Goal: Task Accomplishment & Management: Manage account settings

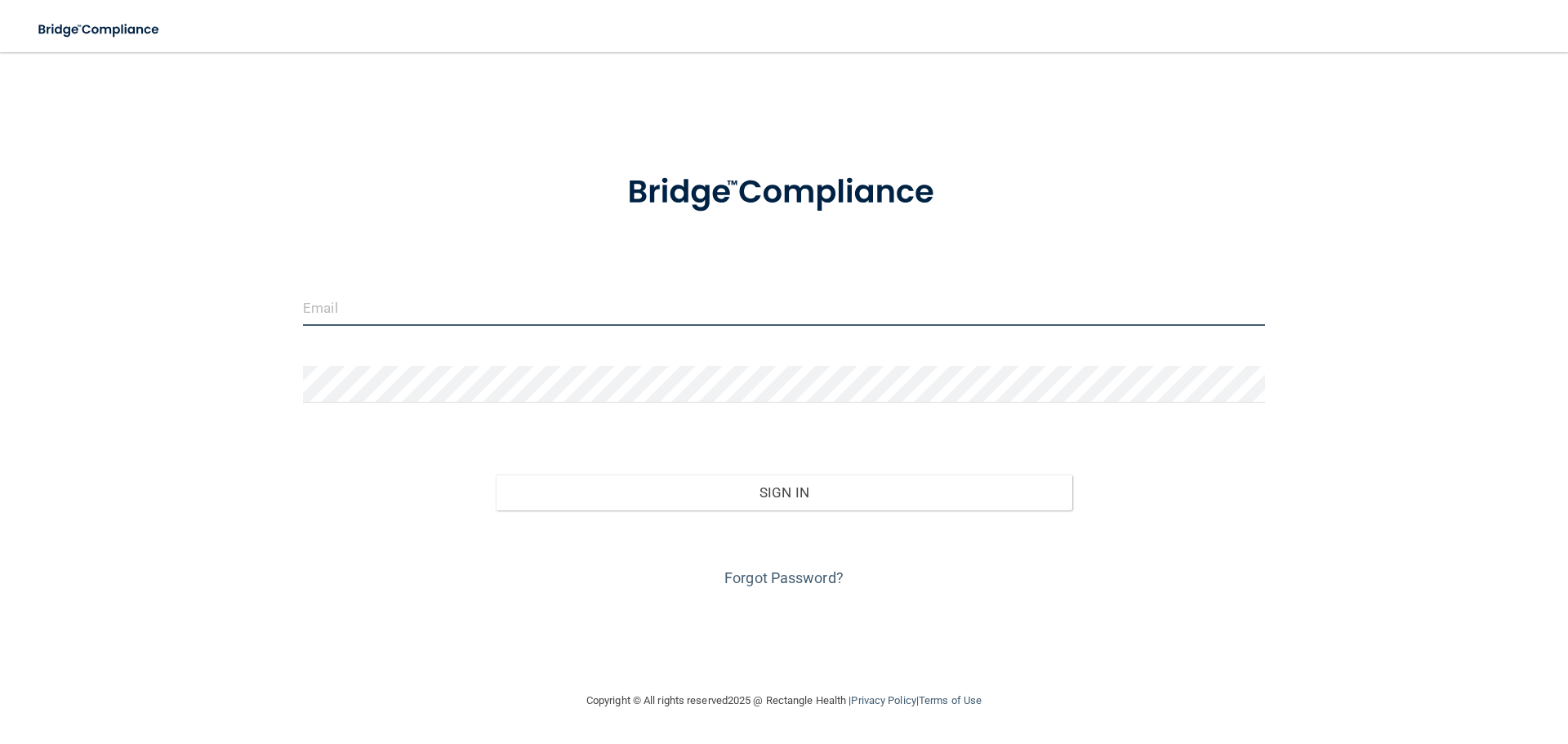
click at [347, 300] on input "email" at bounding box center [784, 308] width 963 height 37
type input "[PERSON_NAME][EMAIL_ADDRESS][DOMAIN_NAME]"
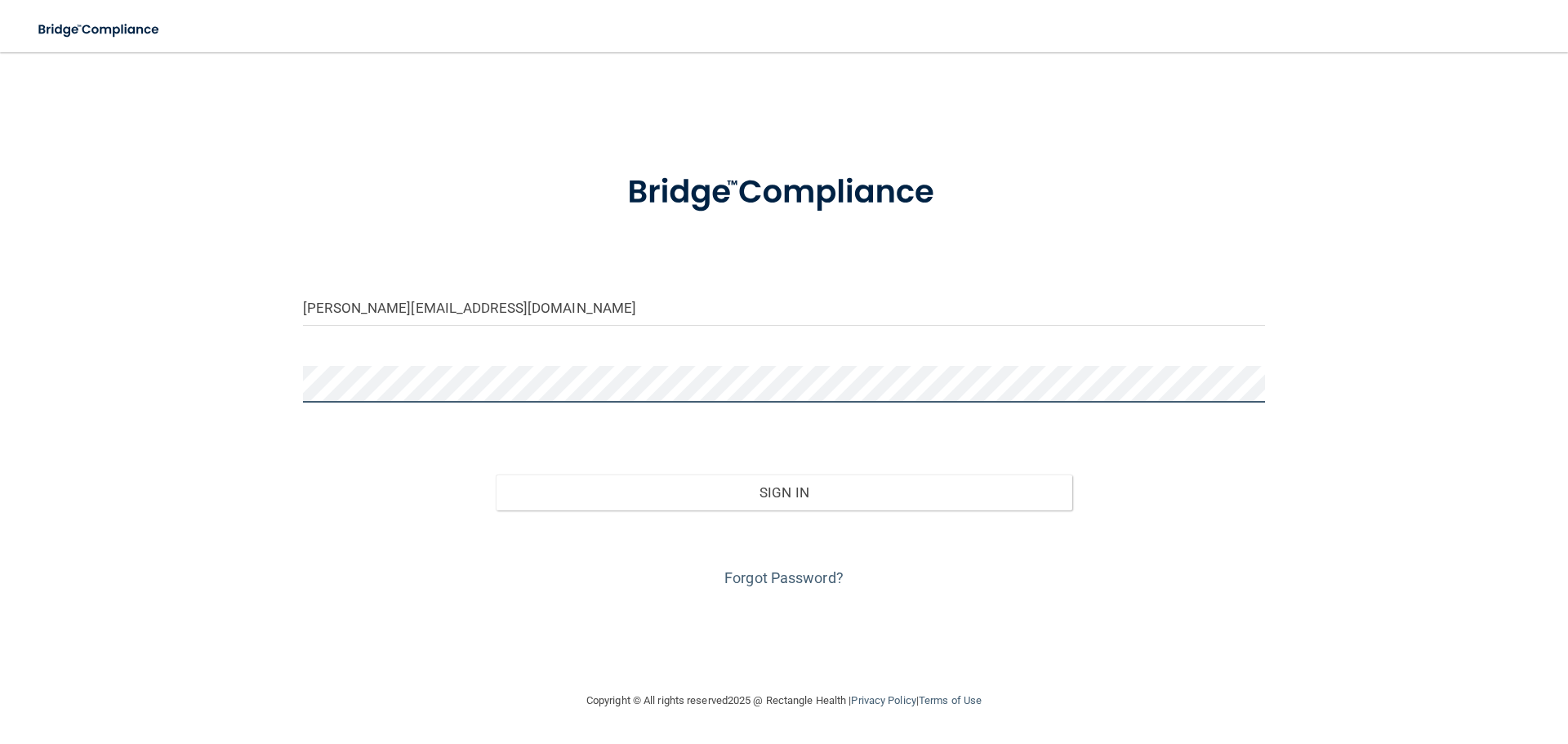
click at [495, 475] on button "Sign In" at bounding box center [784, 492] width 578 height 36
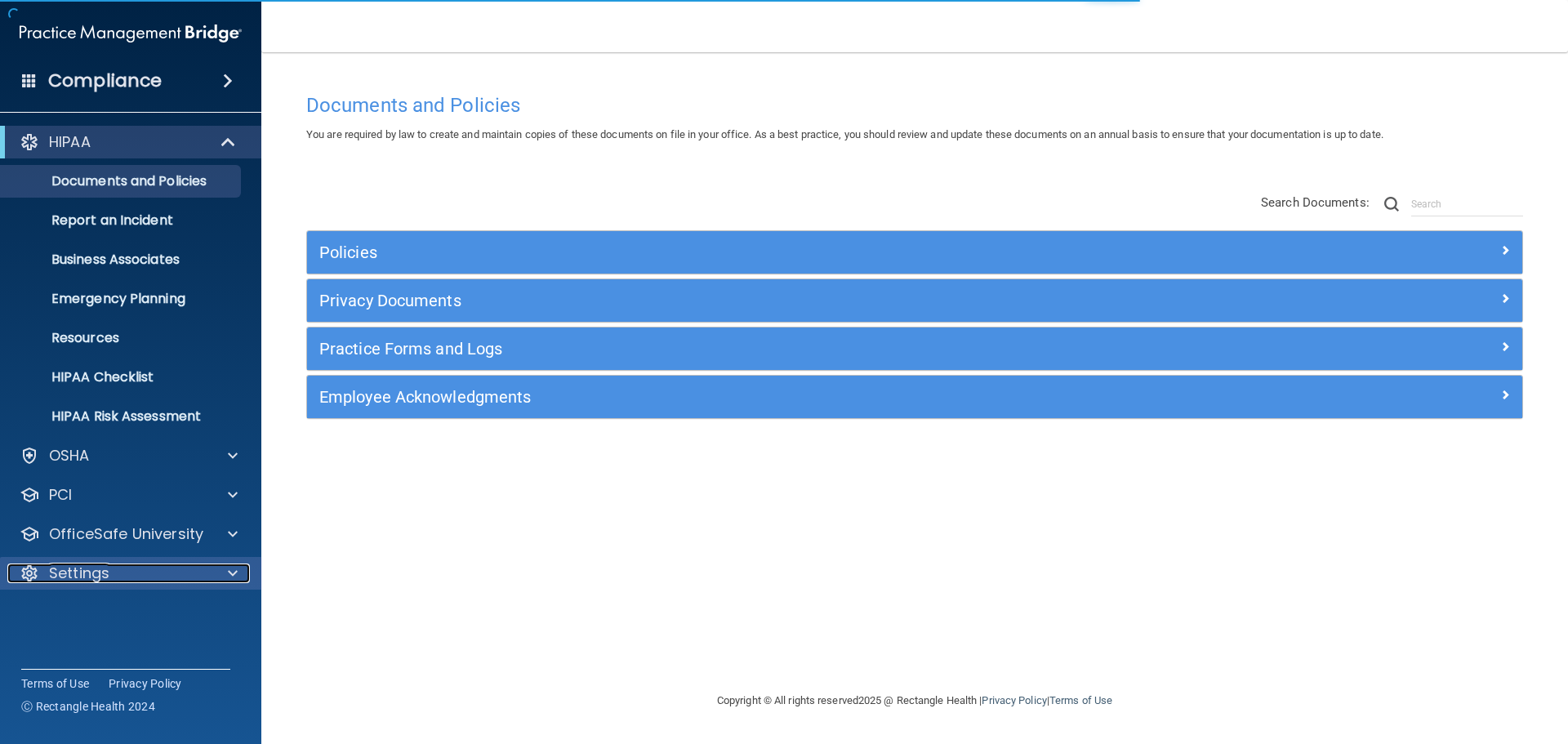
click at [110, 582] on div "Settings" at bounding box center [108, 573] width 202 height 19
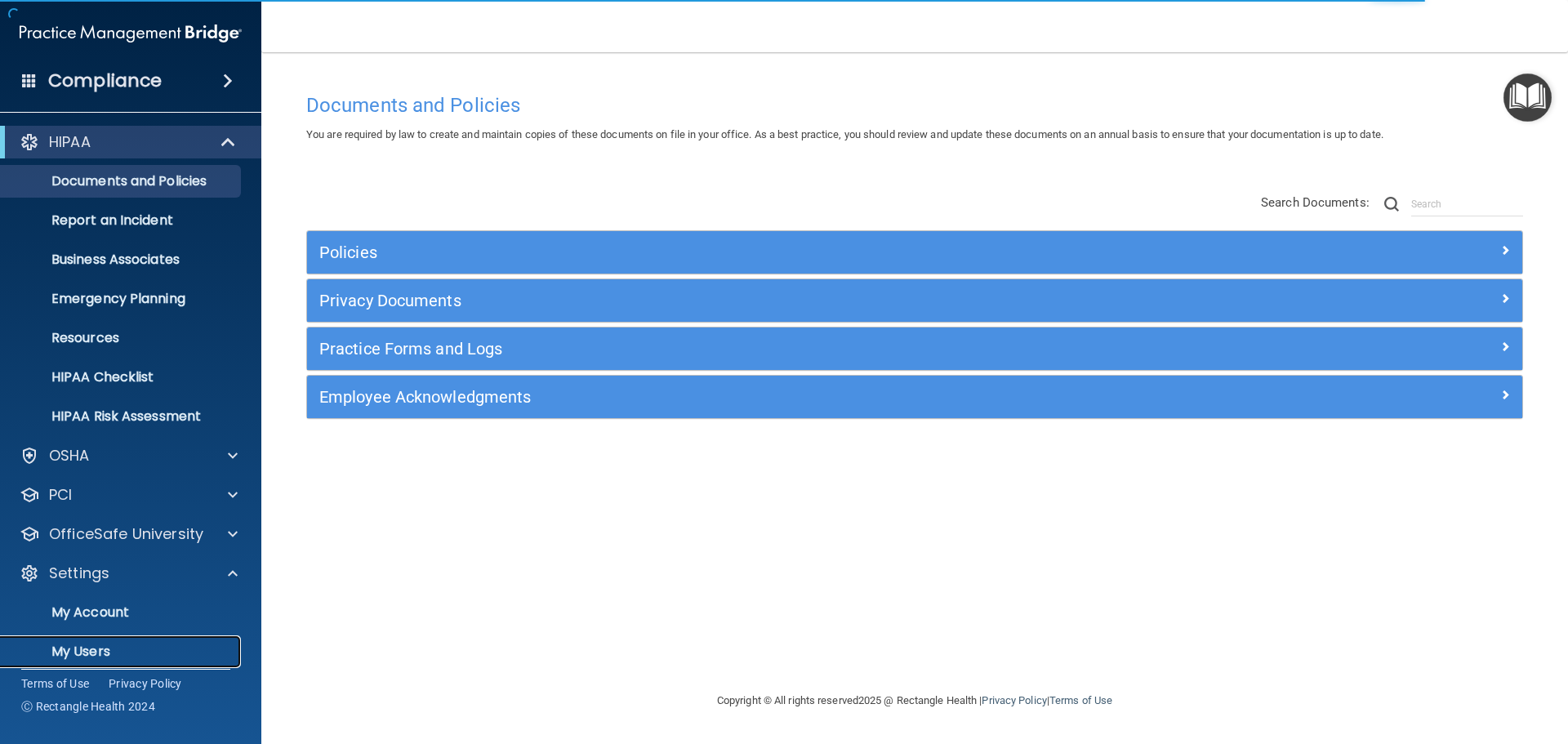
click at [96, 646] on p "My Users" at bounding box center [122, 652] width 223 height 16
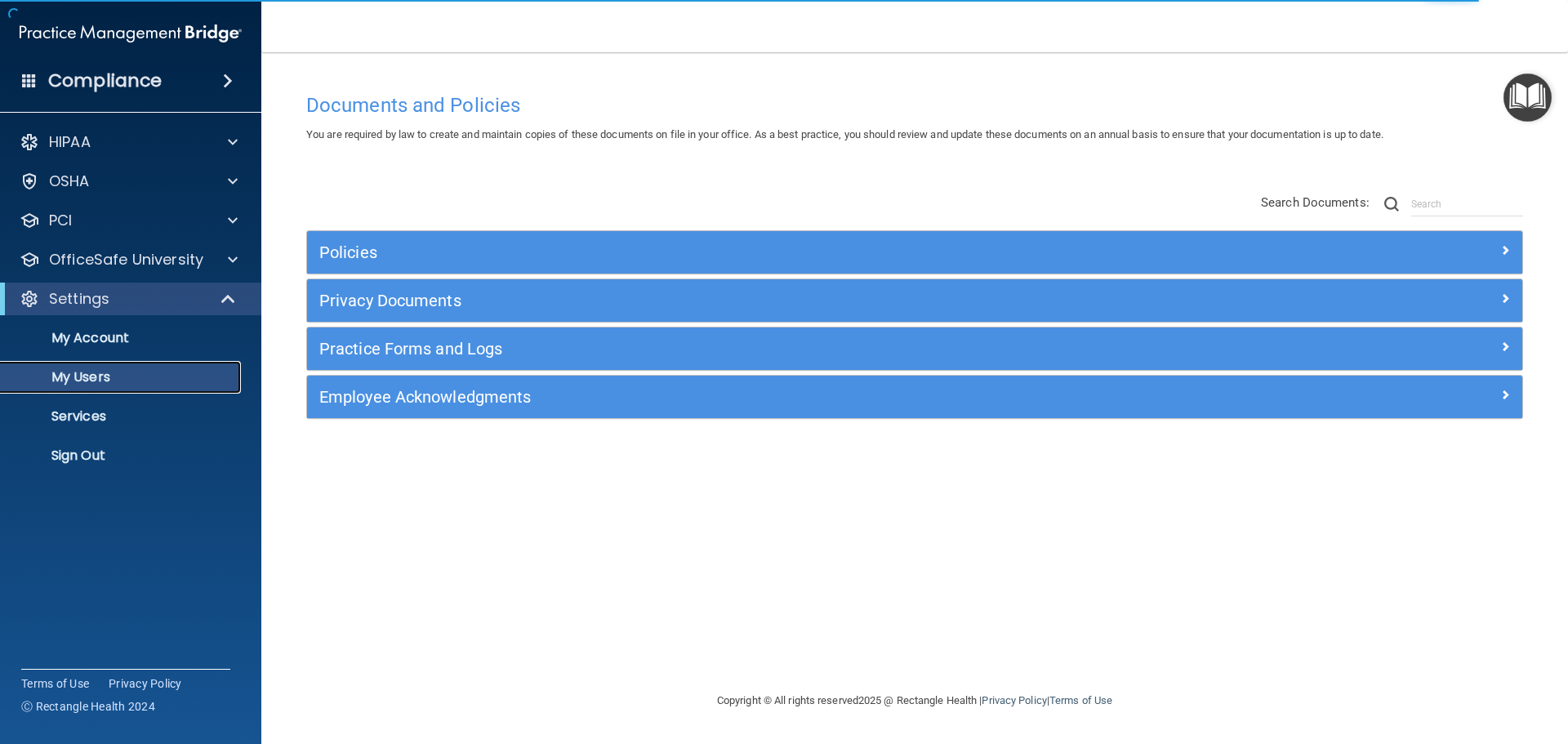
select select "20"
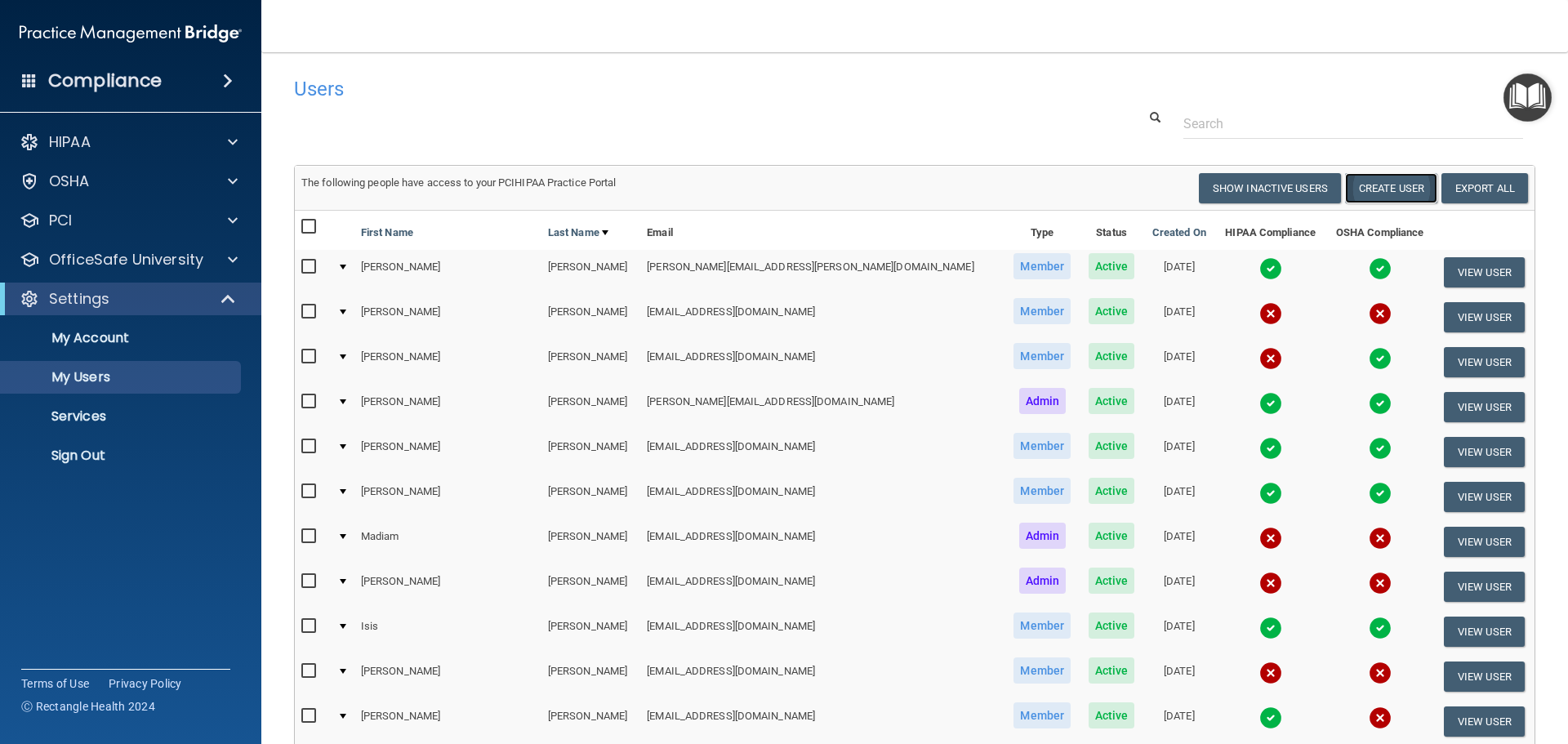
click at [1363, 187] on button "Create User" at bounding box center [1391, 188] width 93 height 30
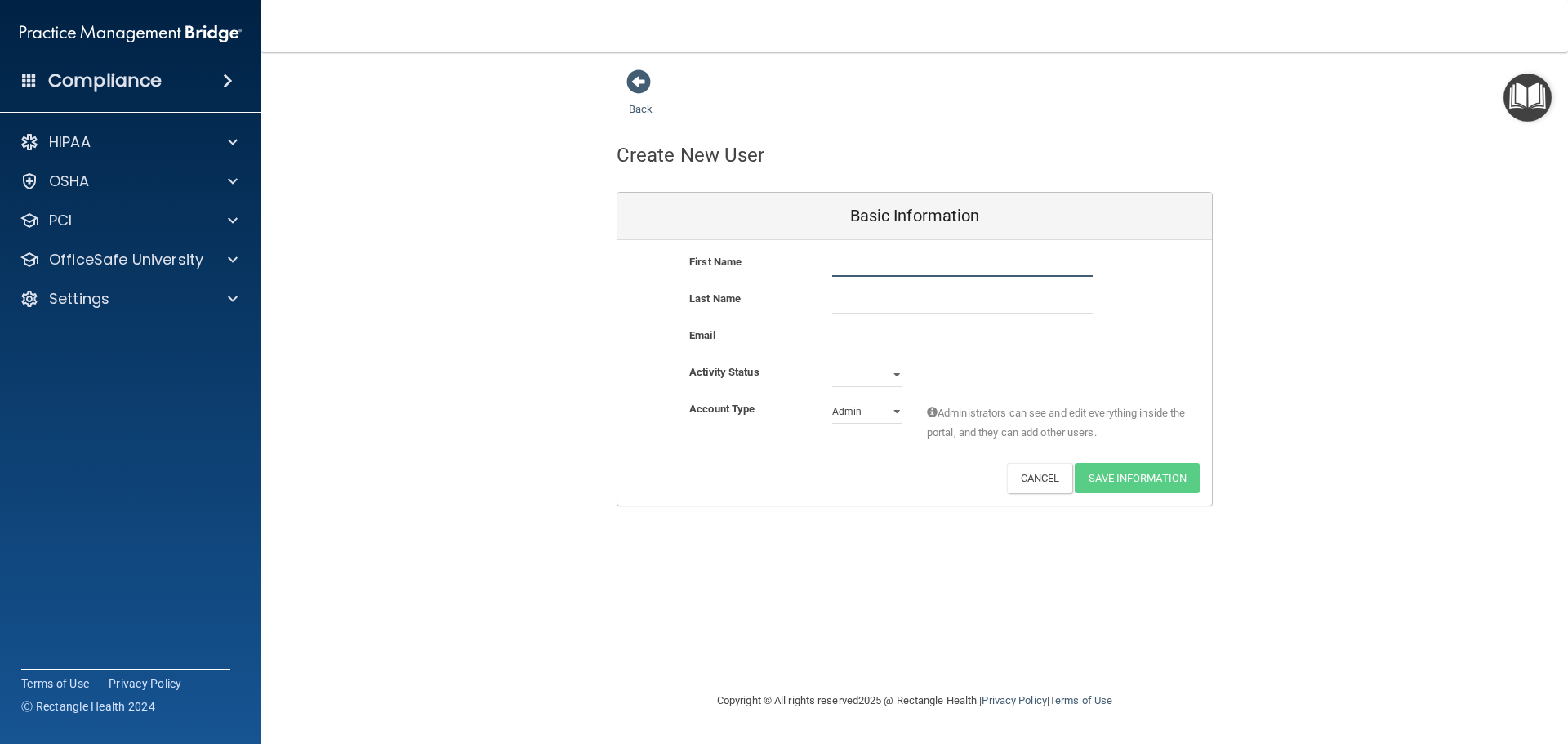
click at [887, 270] on input "text" at bounding box center [963, 265] width 260 height 25
type input "Franklin"
type input "Vinan"
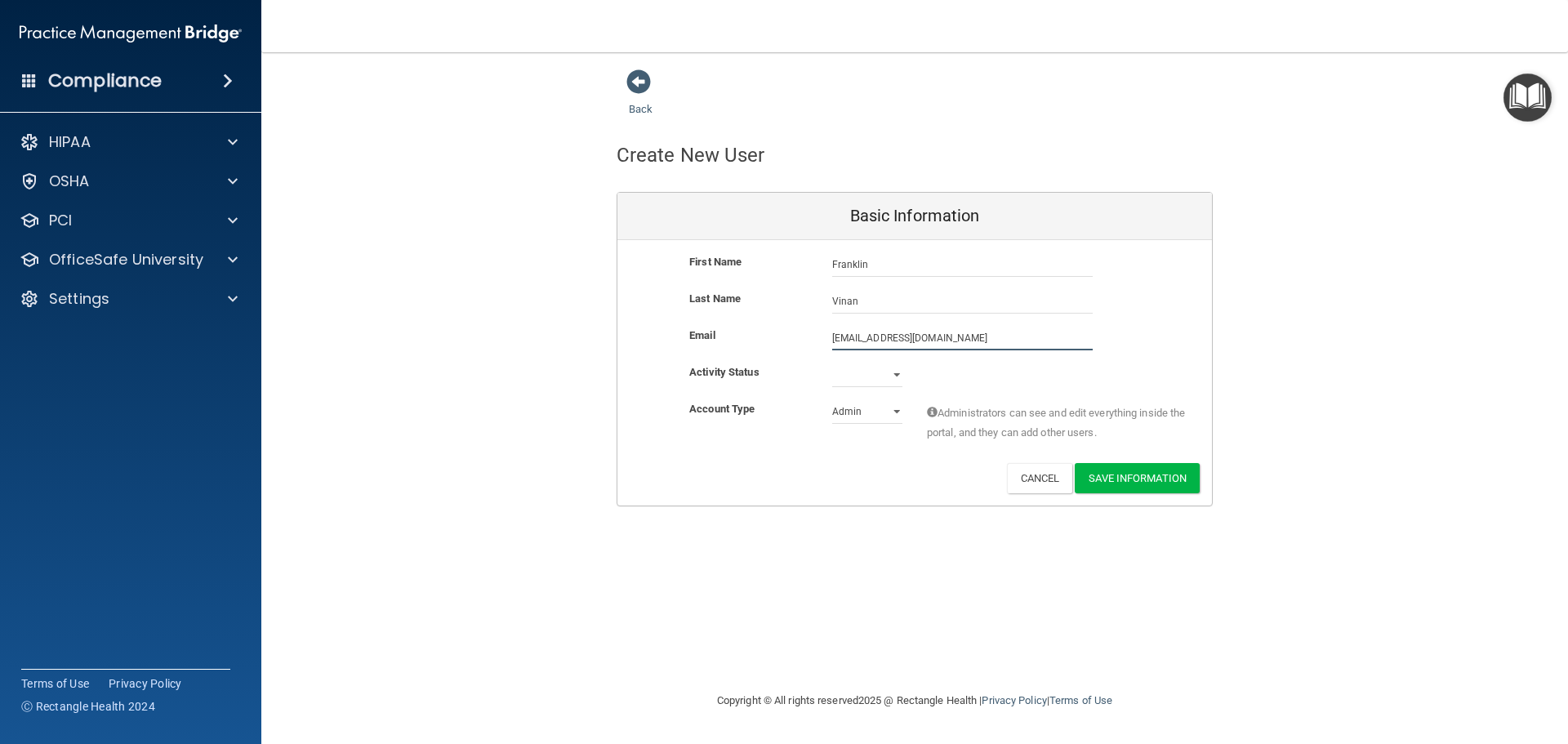
type input "[EMAIL_ADDRESS][DOMAIN_NAME]"
click at [887, 372] on select "Active Inactive" at bounding box center [867, 378] width 71 height 25
select select "active"
click at [833, 363] on select "Active Inactive" at bounding box center [867, 375] width 71 height 25
click at [892, 412] on select "Admin Member" at bounding box center [867, 411] width 71 height 25
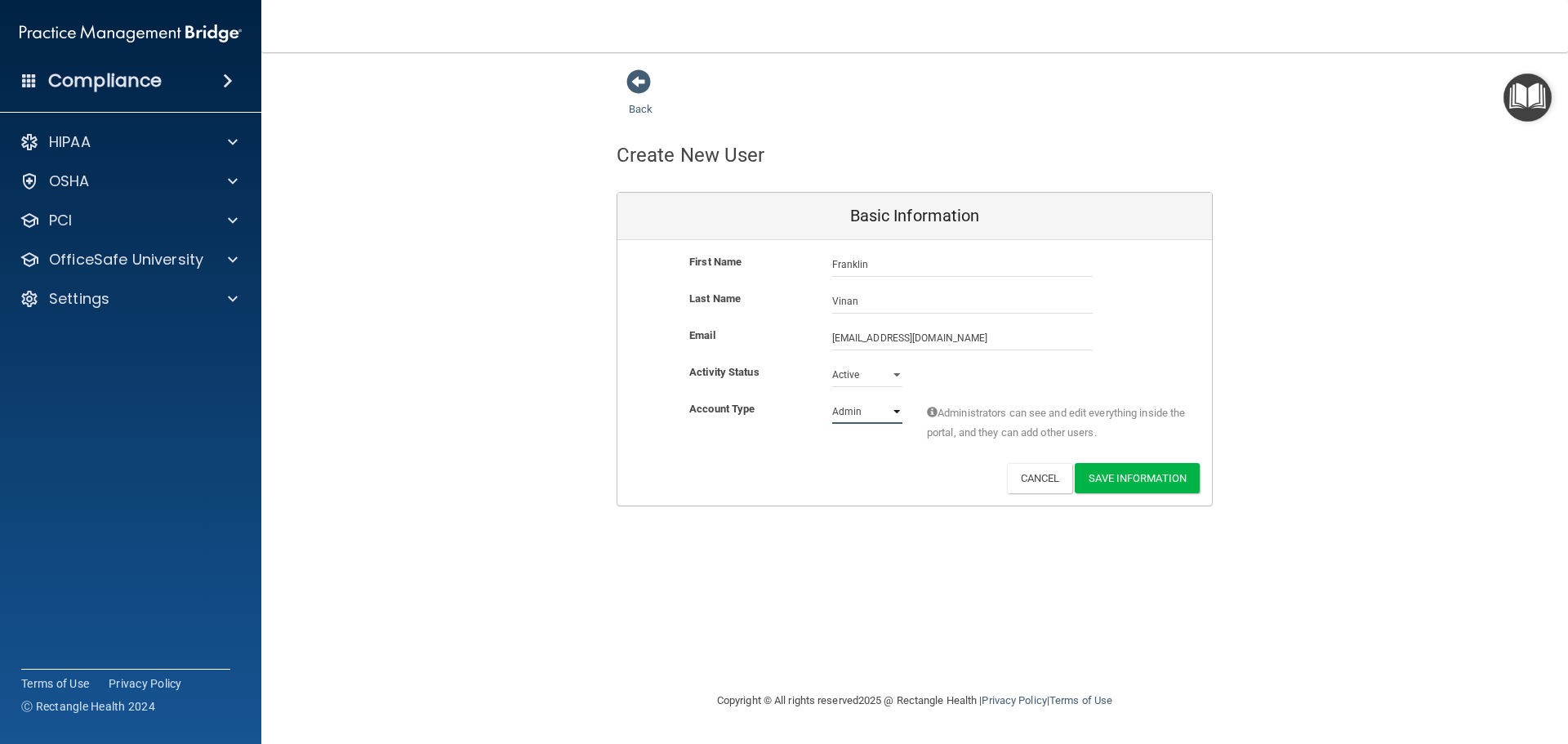
select select "practice_member"
click at [833, 399] on select "Admin Member" at bounding box center [867, 411] width 71 height 25
click at [1136, 479] on button "Save Information" at bounding box center [1138, 478] width 125 height 30
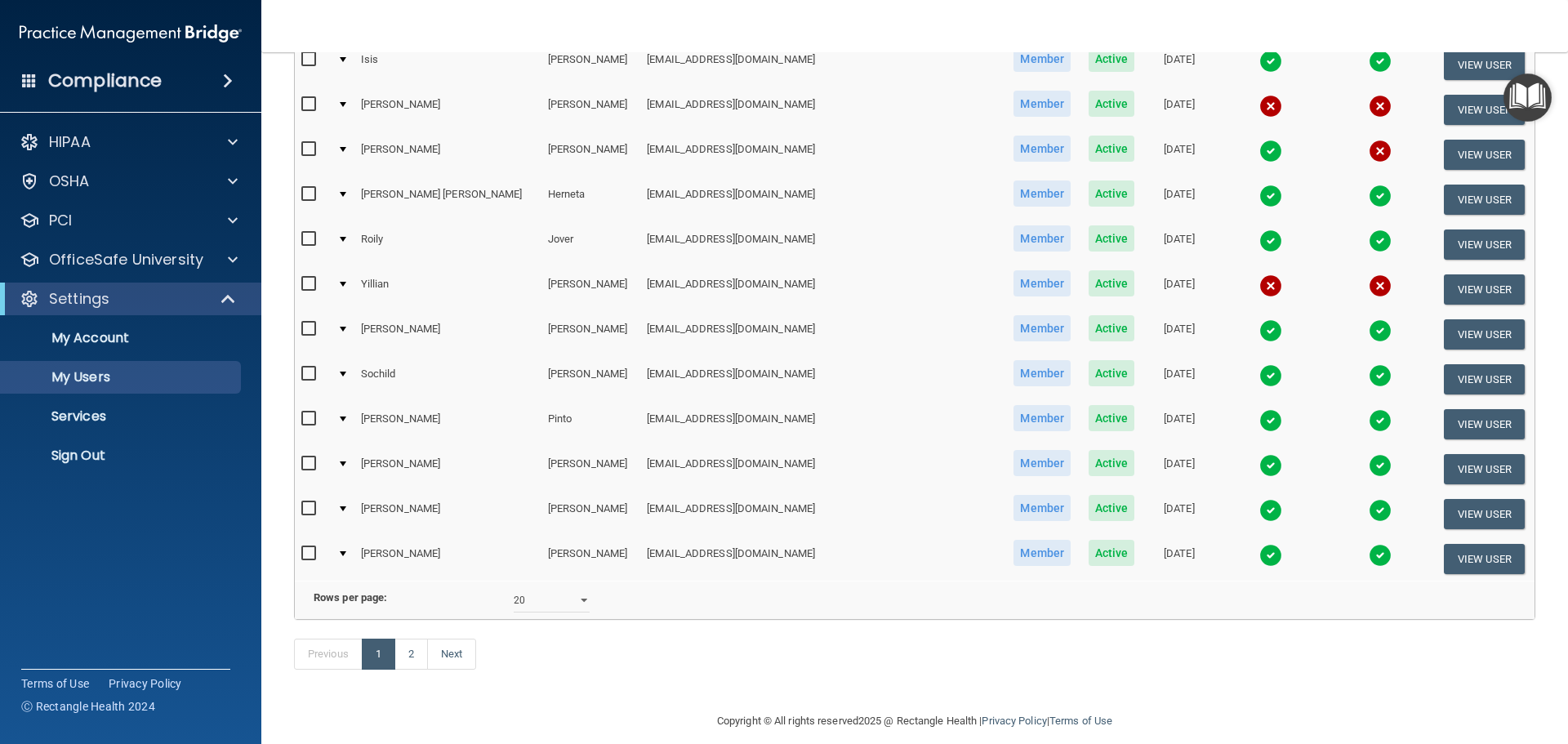
scroll to position [671, 0]
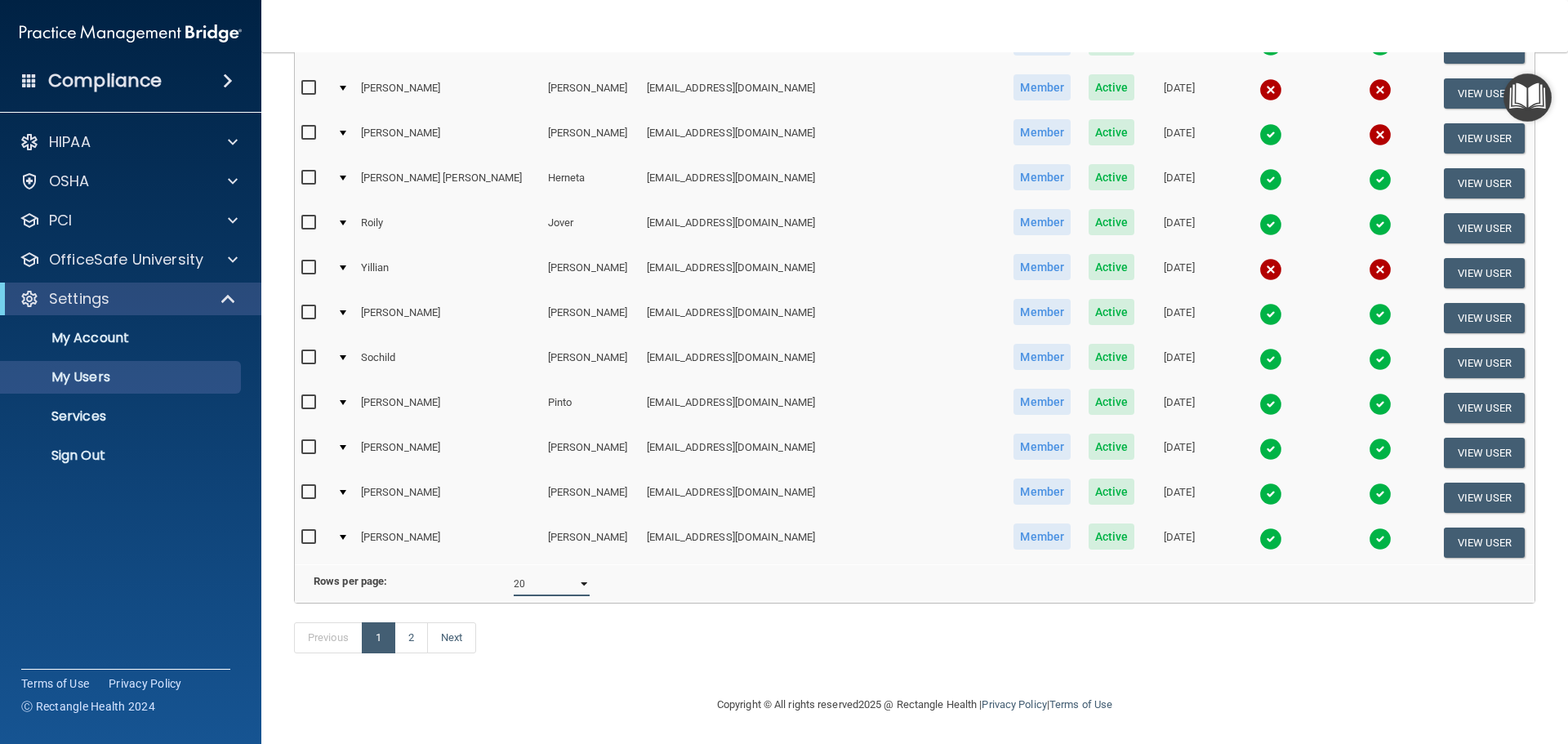
click at [562, 578] on select "10 20 30 40 all" at bounding box center [551, 584] width 76 height 25
select select "23"
click at [514, 572] on select "10 20 30 40 all" at bounding box center [551, 584] width 76 height 25
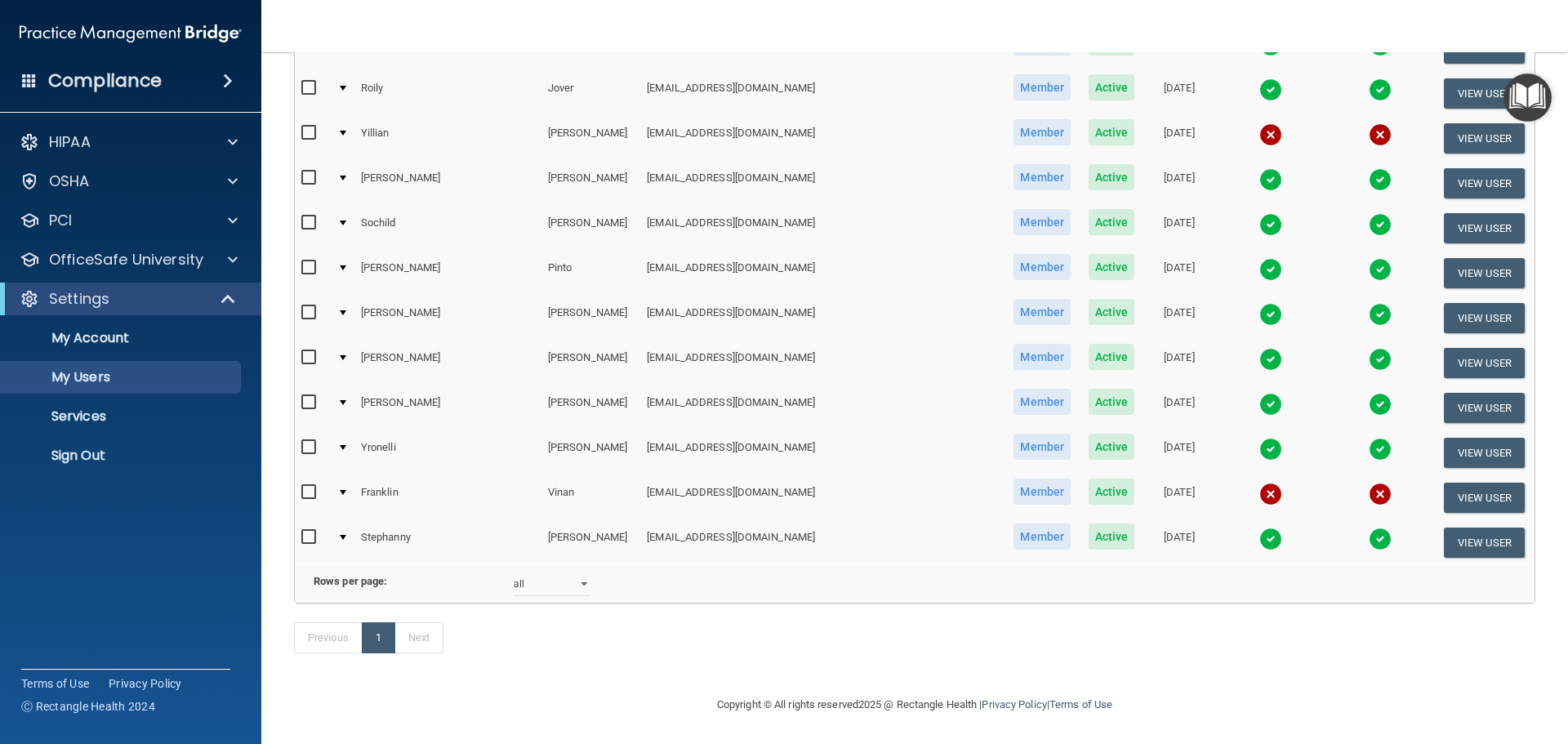
scroll to position [736, 0]
click at [305, 487] on input "checkbox" at bounding box center [310, 493] width 19 height 13
checkbox input "true"
click at [346, 490] on div at bounding box center [343, 492] width 6 height 5
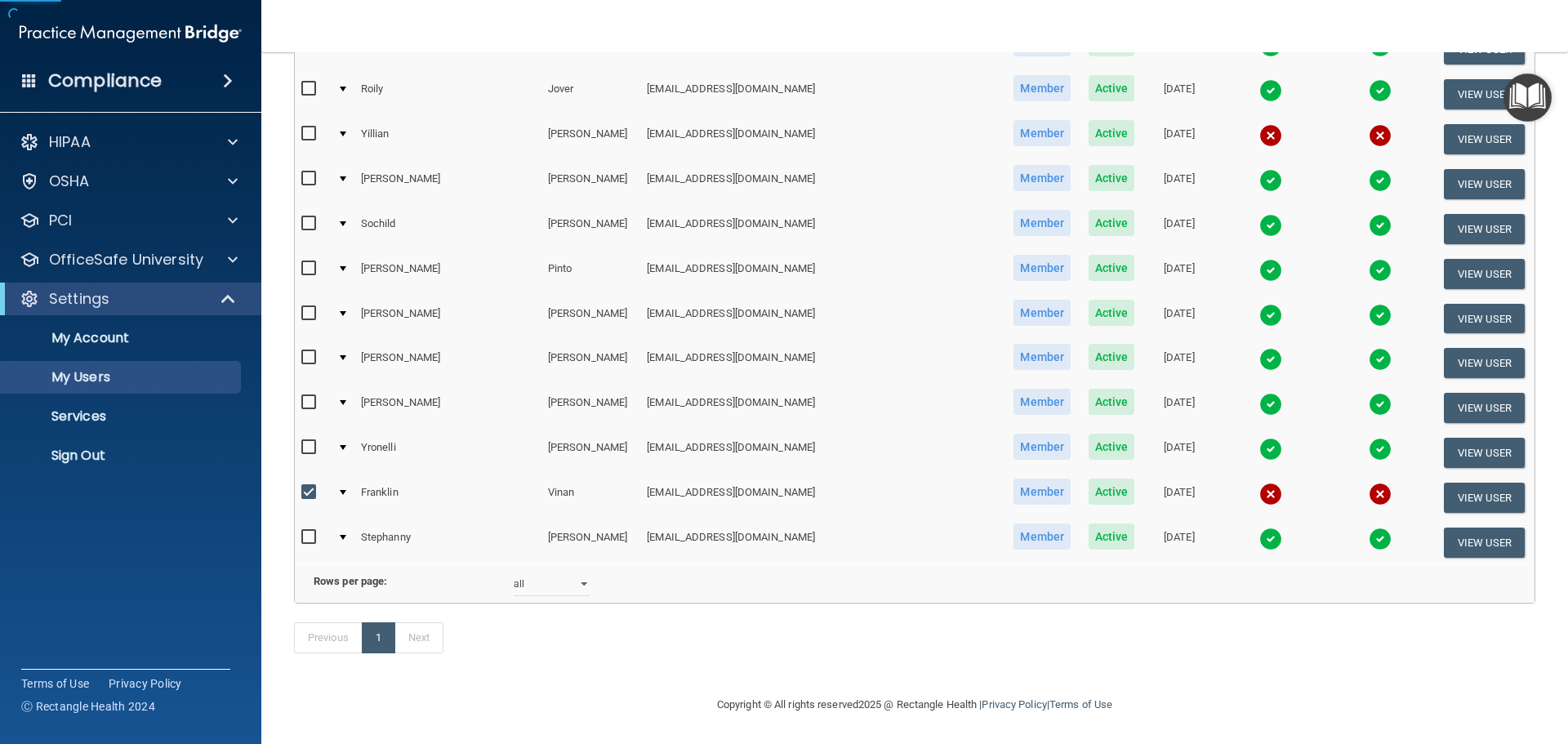
click at [346, 490] on div at bounding box center [343, 492] width 6 height 5
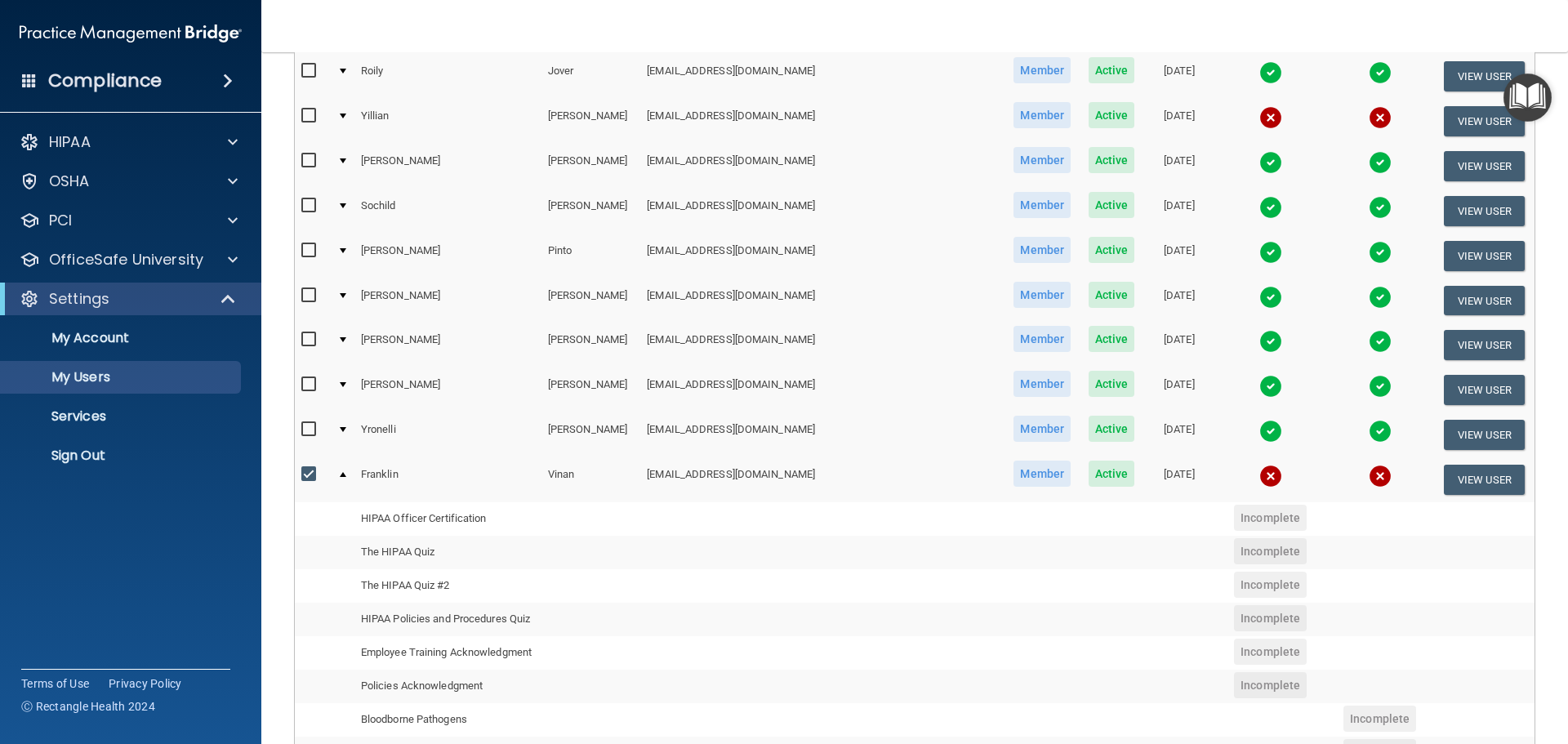
click at [346, 473] on div at bounding box center [343, 474] width 6 height 5
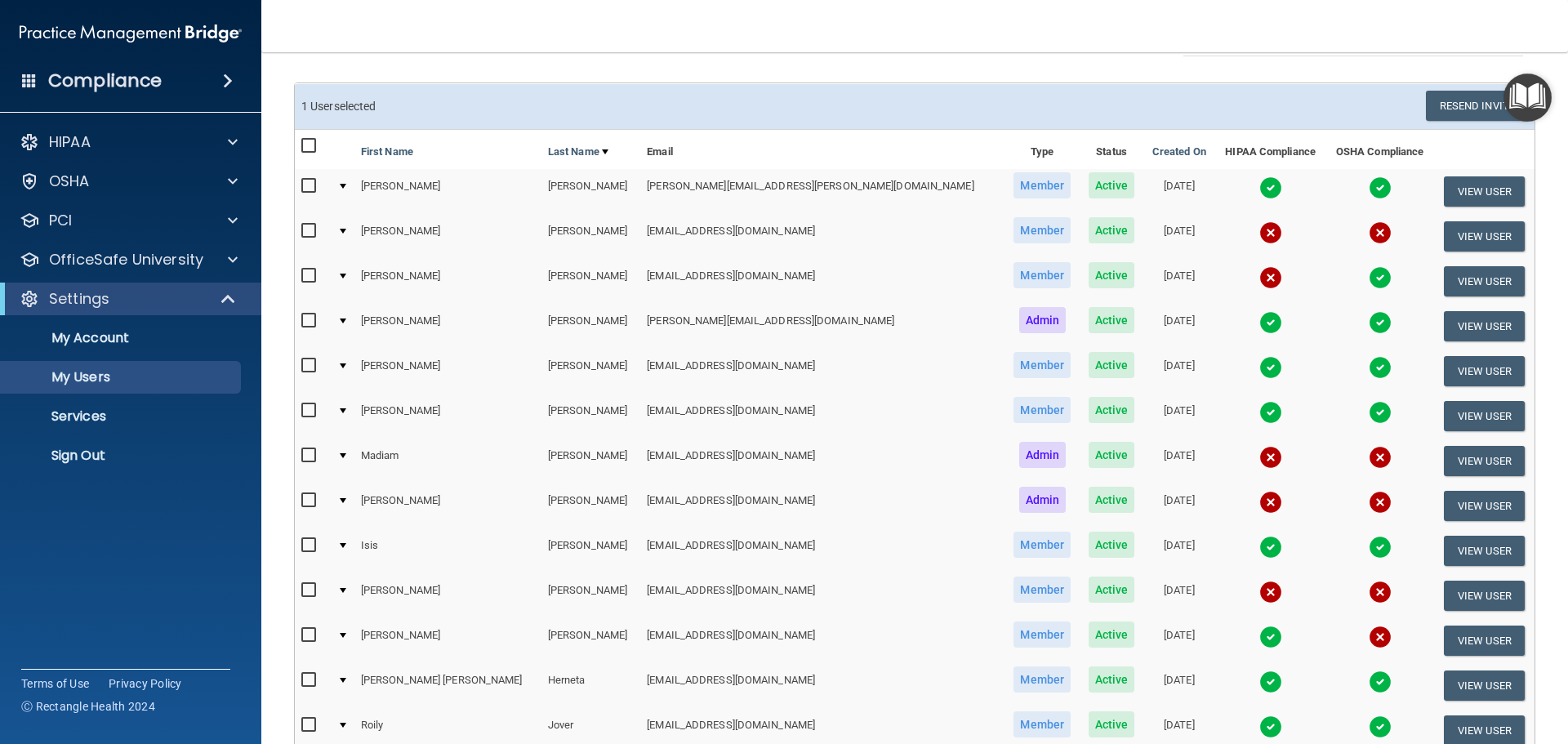
scroll to position [0, 0]
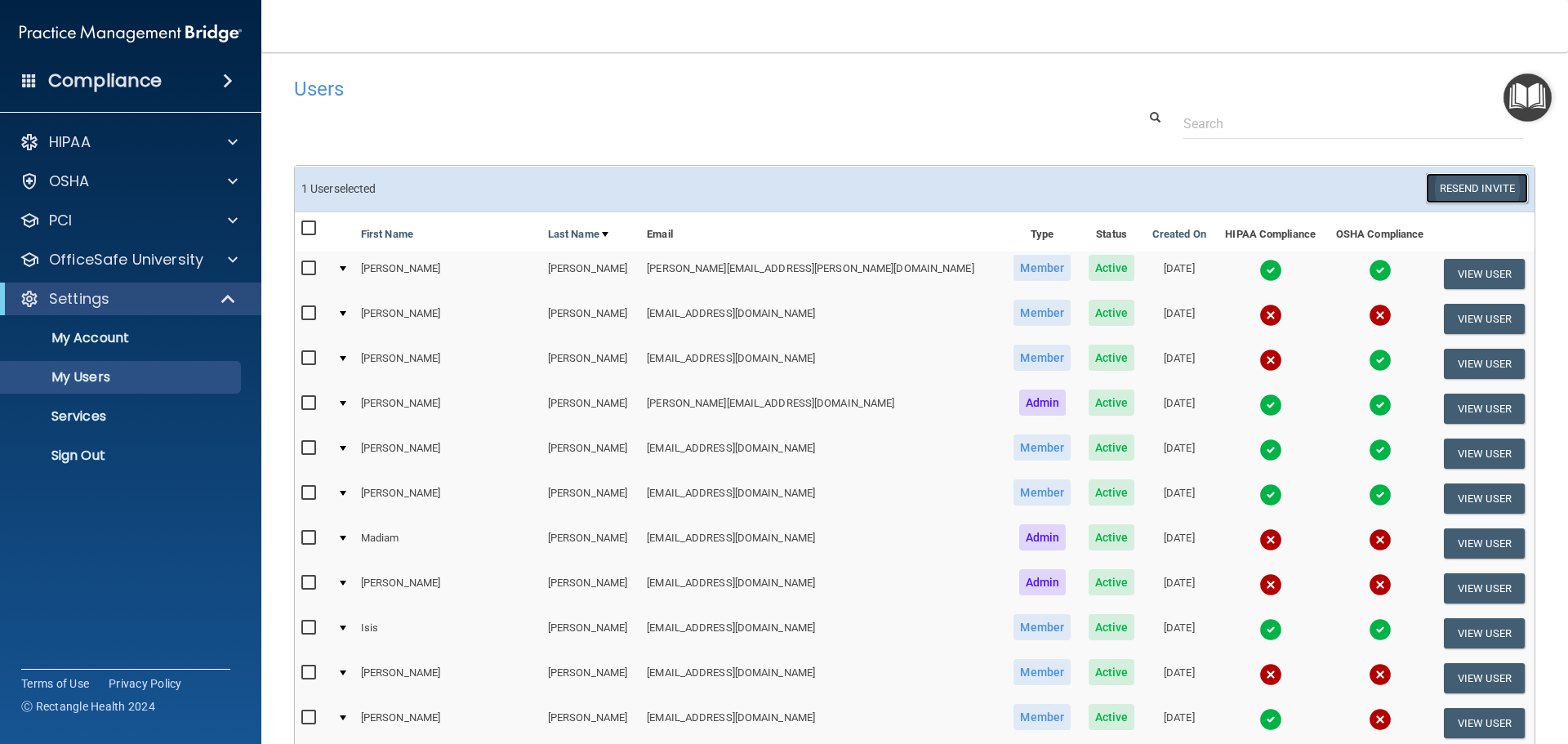
click at [1432, 192] on button "Resend Invite" at bounding box center [1476, 188] width 102 height 30
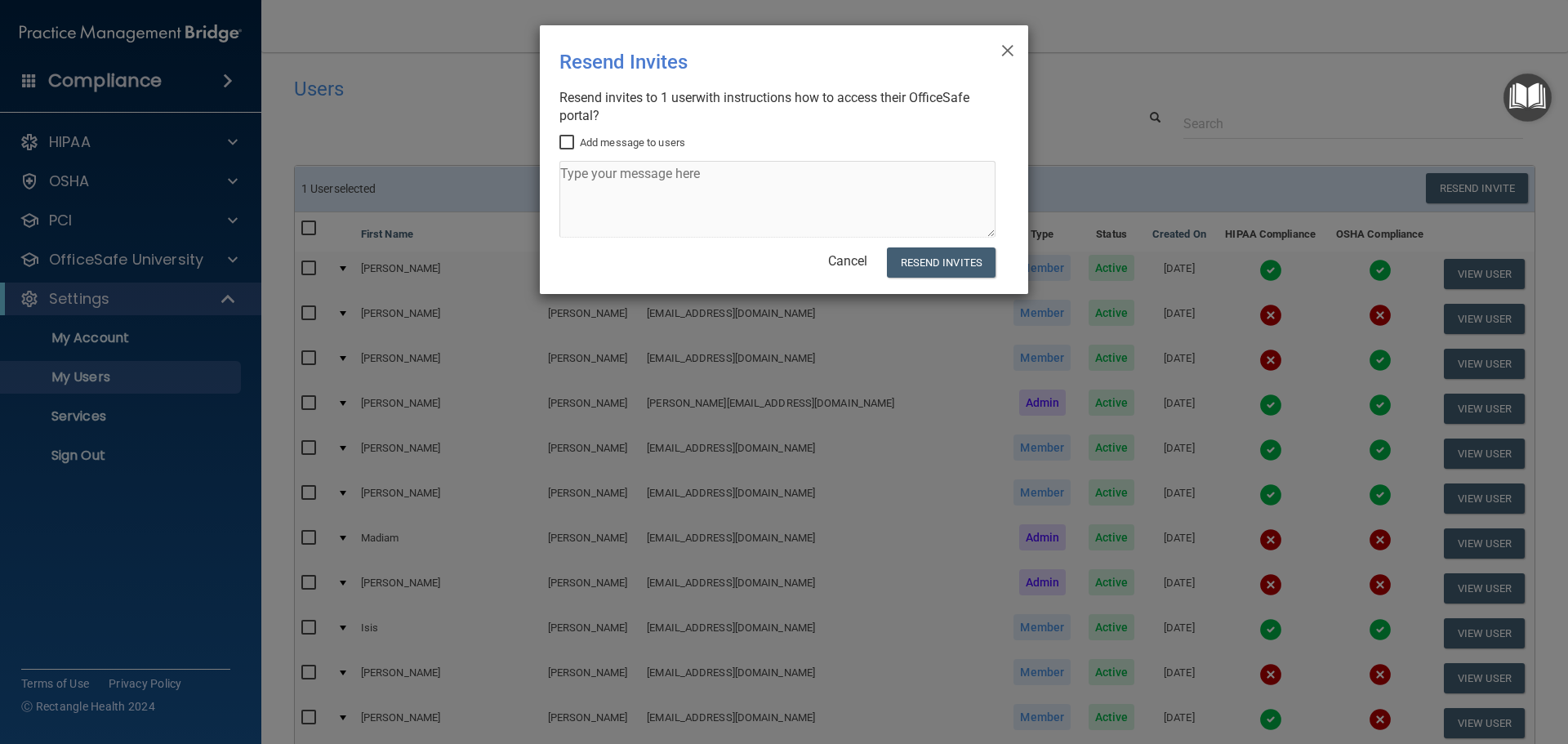
click at [554, 144] on div "× Close Resend Invites There was an error while sending the invitations ... Res…" at bounding box center [783, 159] width 488 height 268
click at [562, 143] on input "Add message to users" at bounding box center [569, 143] width 19 height 13
checkbox input "true"
click at [578, 170] on textarea at bounding box center [778, 200] width 436 height 77
click at [988, 172] on textarea "Hi [PERSON_NAME]! Welcome to the team. Please complete the following courses" at bounding box center [778, 200] width 436 height 77
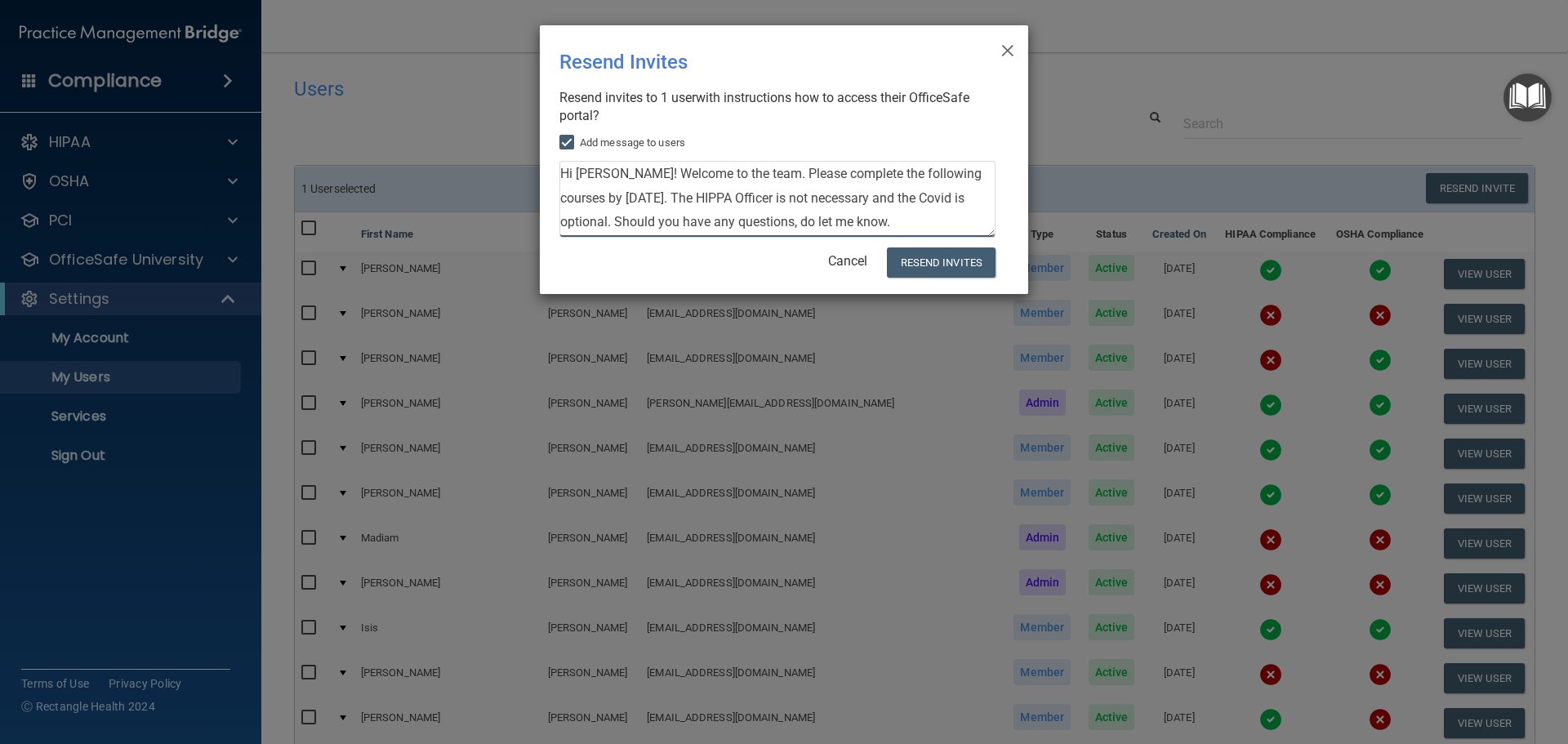
click at [626, 170] on textarea "Hi [PERSON_NAME]! Welcome to the team. Please complete the following courses by…" at bounding box center [778, 200] width 436 height 77
click at [947, 202] on textarea "Hi [PERSON_NAME]! Welcome to the team. Please complete the following courses by…" at bounding box center [778, 200] width 436 height 77
click at [563, 223] on textarea "Hi [PERSON_NAME]! Welcome to the team. Please complete the following courses by…" at bounding box center [778, 200] width 436 height 77
click at [561, 223] on textarea "Hi [PERSON_NAME]! Welcome to the team. Please complete the following courses by…" at bounding box center [778, 200] width 436 height 77
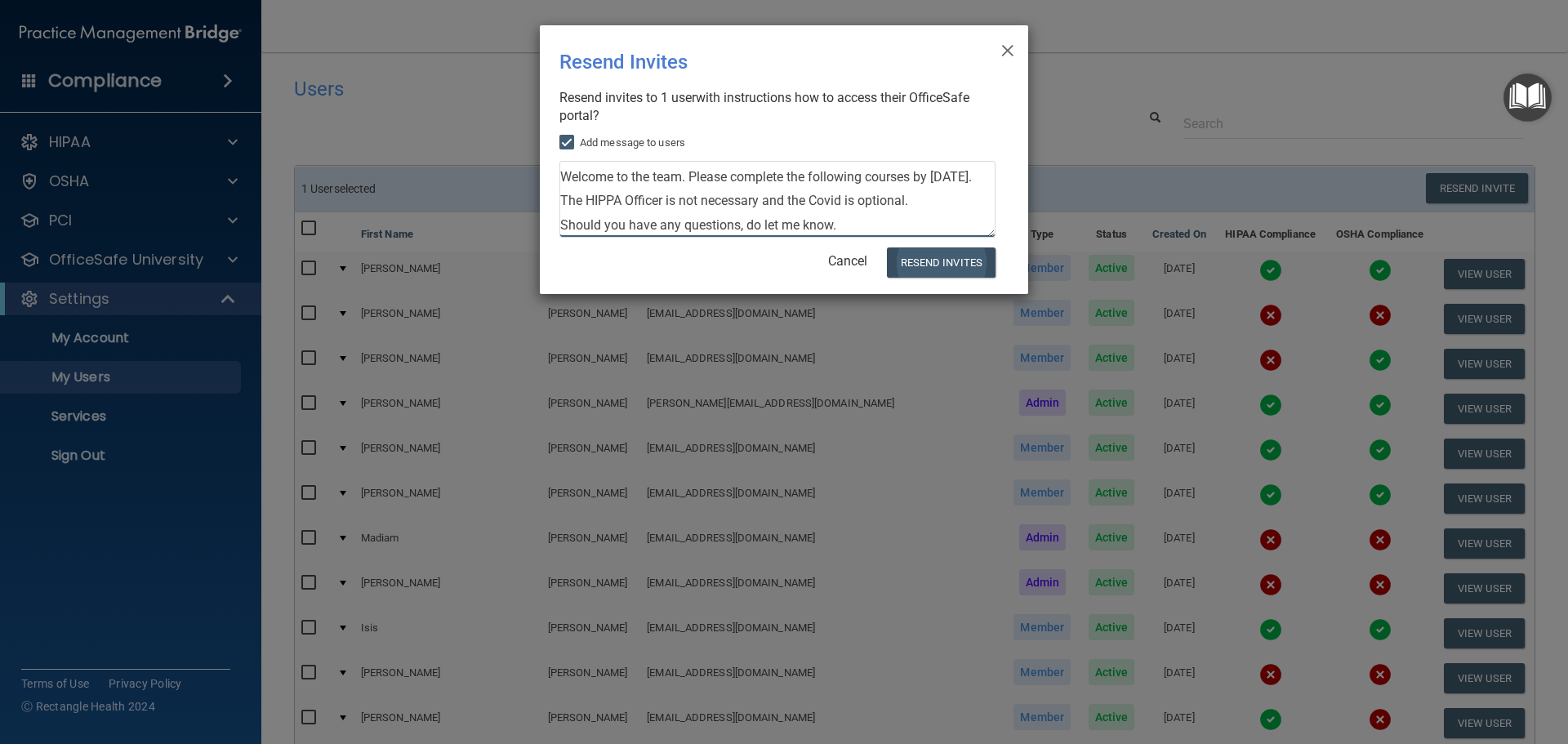
type textarea "Hi [PERSON_NAME]! Welcome to the team. Please complete the following courses by…"
click at [918, 259] on button "Resend Invites" at bounding box center [941, 262] width 109 height 30
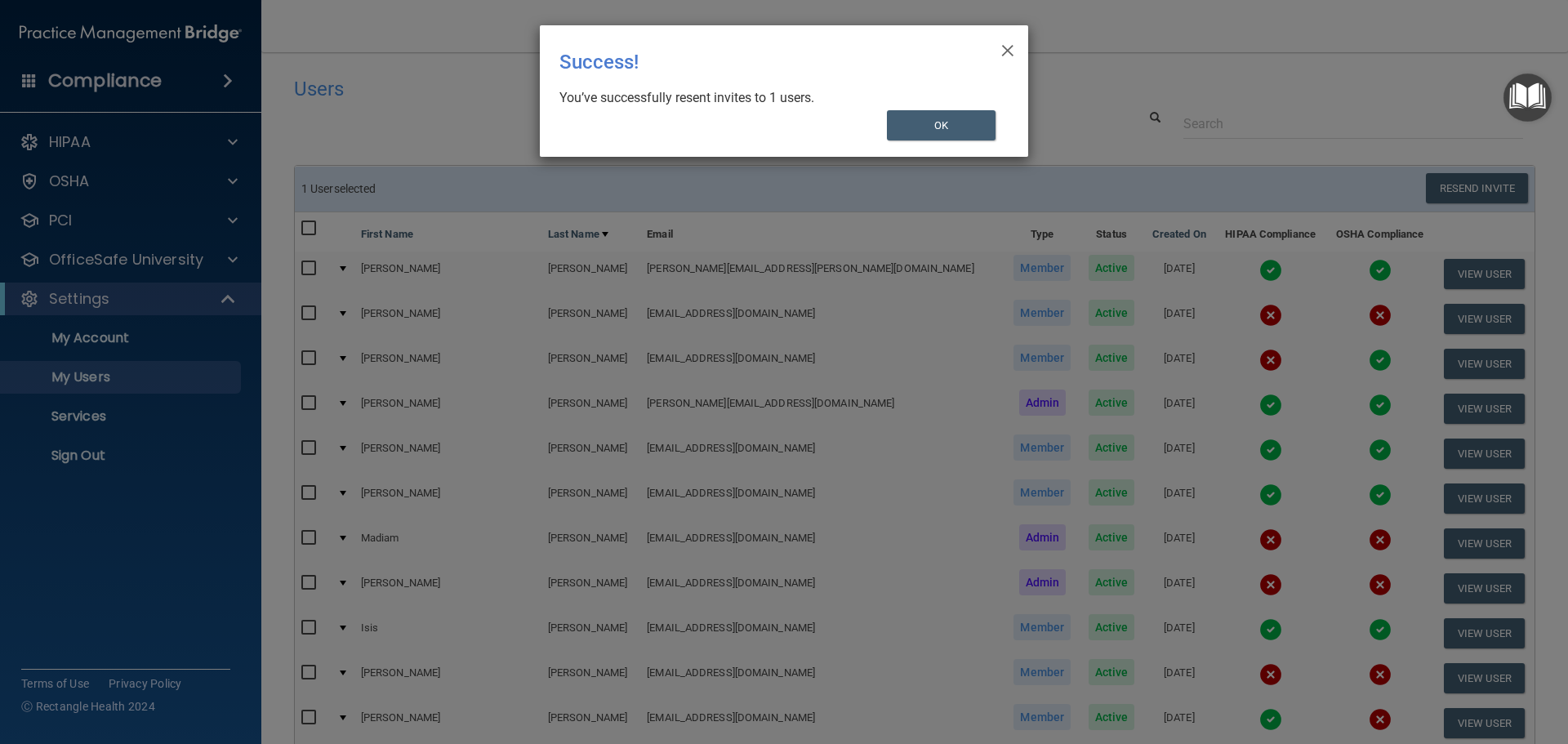
click at [917, 148] on div "× Close Success! You’ve successfully resent invites to 1 users. OK" at bounding box center [783, 92] width 488 height 132
click at [920, 135] on button "OK" at bounding box center [942, 125] width 110 height 30
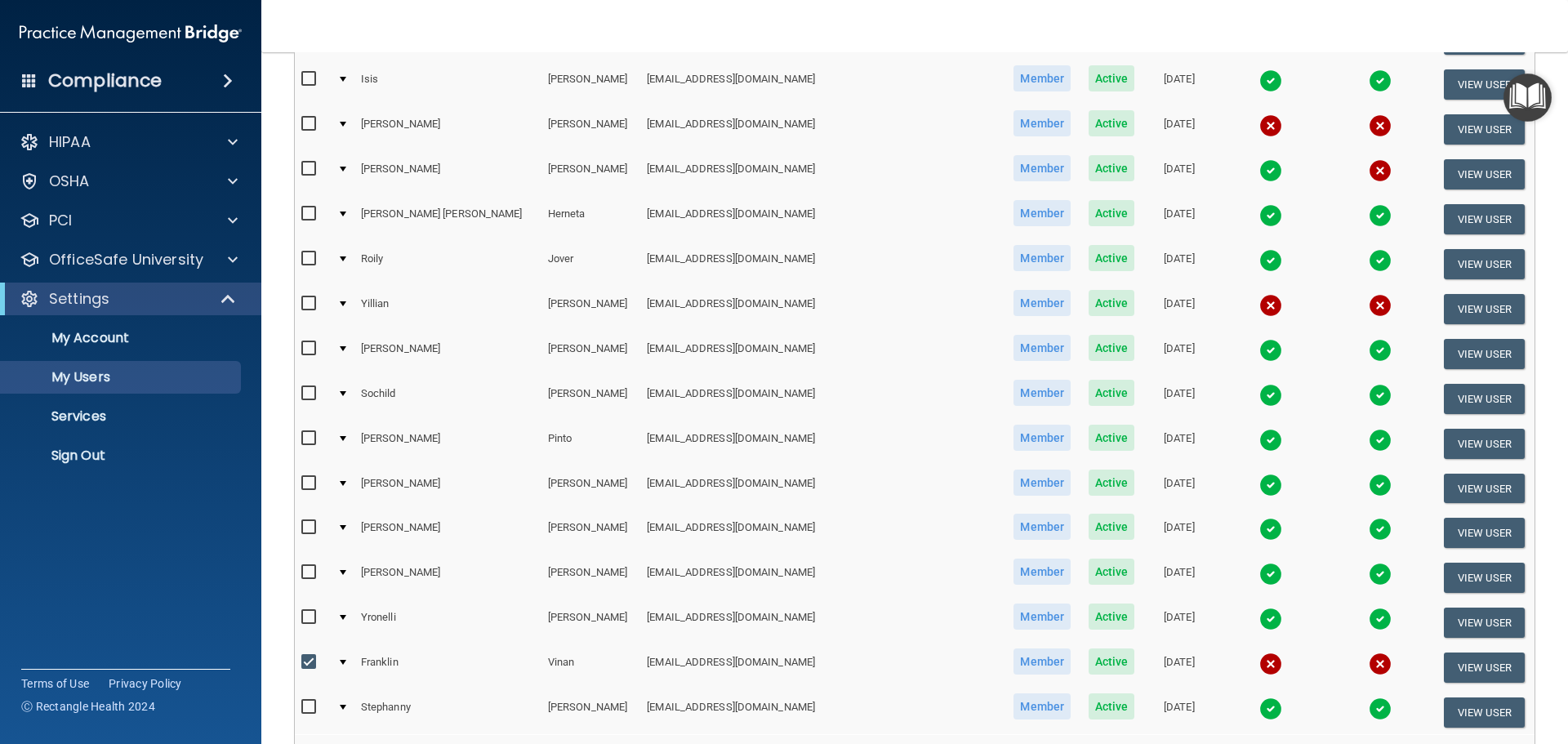
scroll to position [572, 0]
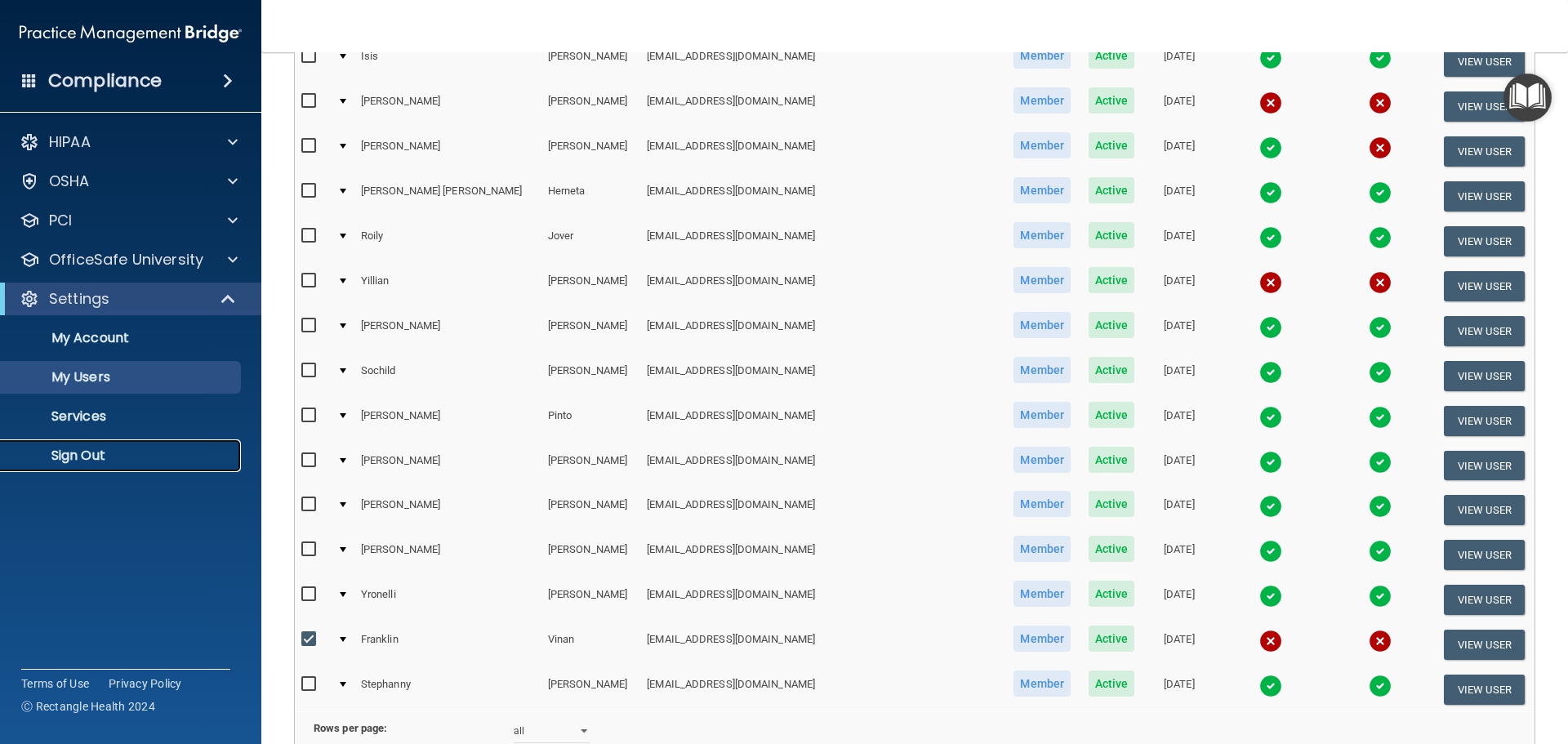
click at [69, 466] on link "Sign Out" at bounding box center [112, 456] width 257 height 33
